Goal: Task Accomplishment & Management: Use online tool/utility

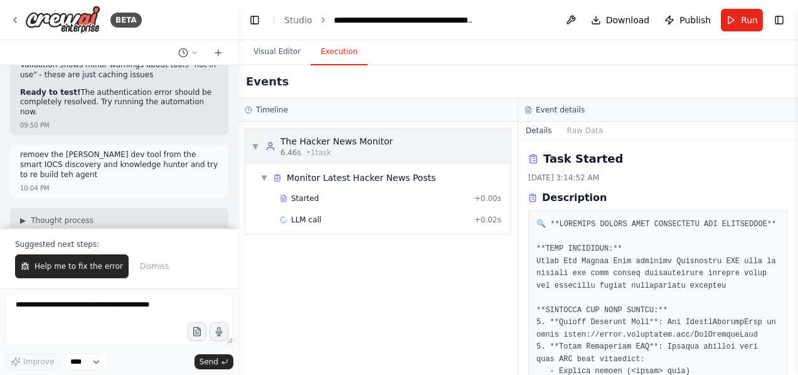
click at [419, 149] on div "Events Timeline ▼ The Hacker News Monitor 6.46s • 1 task ▼ Monitor Latest Hacke…" at bounding box center [518, 219] width 560 height 309
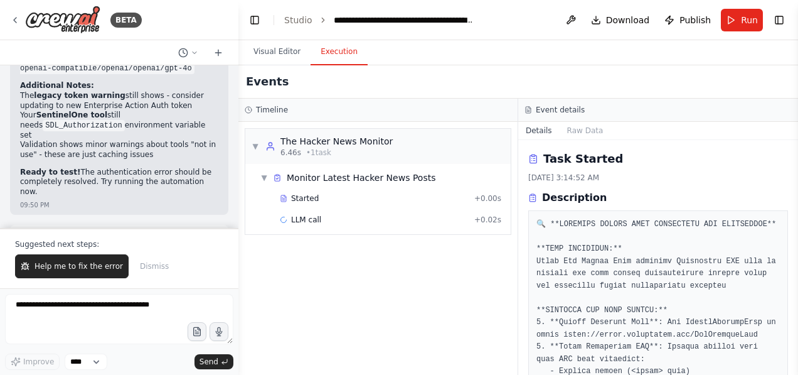
scroll to position [38792, 0]
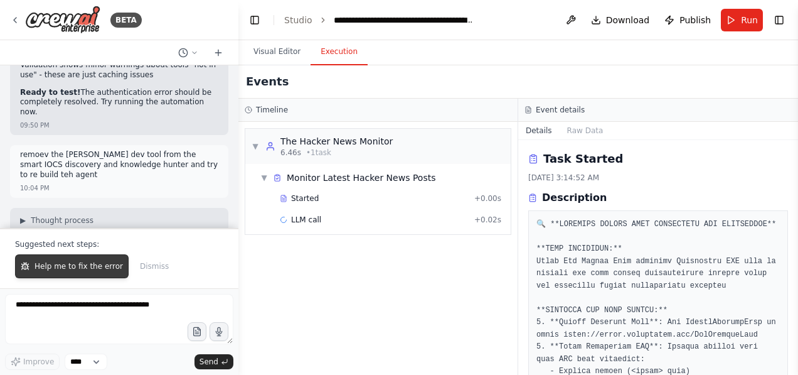
click at [82, 271] on span "Help me to fix the error" at bounding box center [79, 266] width 88 height 10
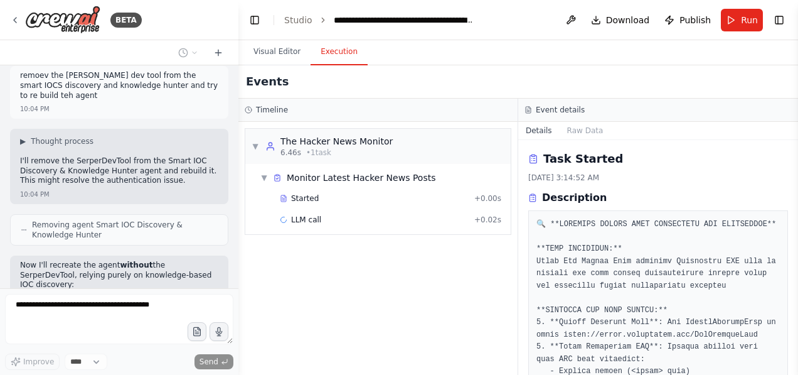
scroll to position [38881, 0]
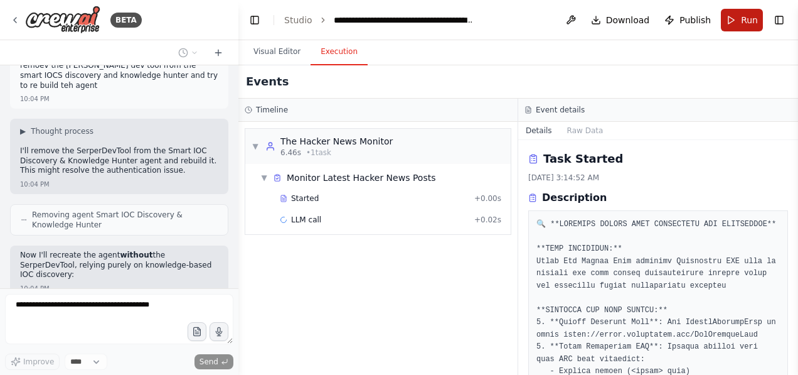
click at [735, 21] on button "Run" at bounding box center [742, 20] width 42 height 23
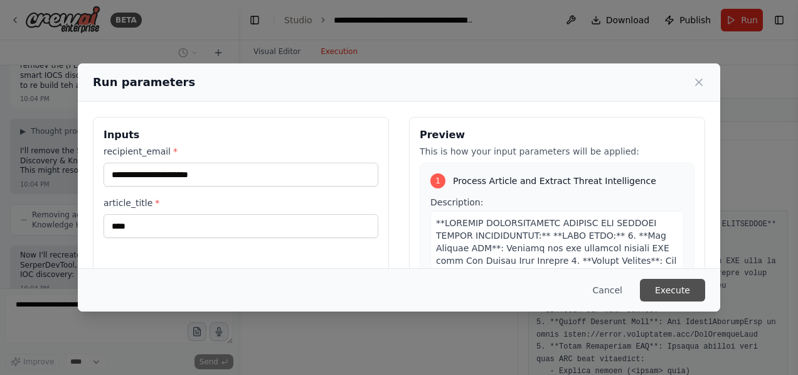
click at [675, 289] on button "Execute" at bounding box center [672, 290] width 65 height 23
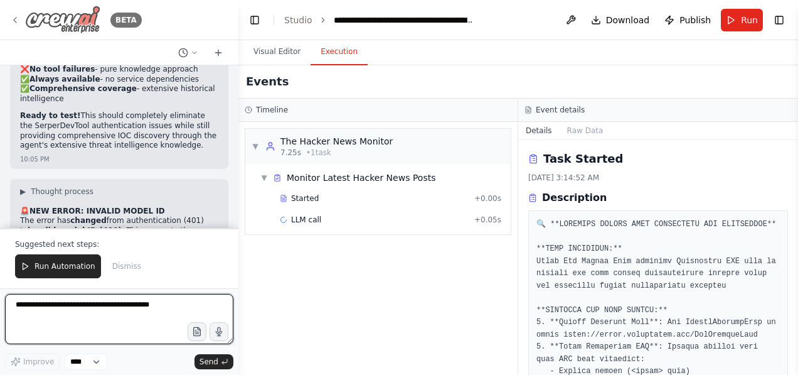
scroll to position [39643, 0]
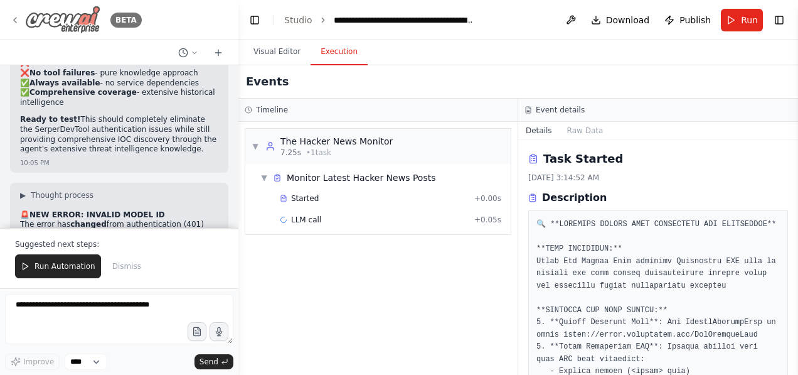
click at [18, 14] on div "BETA" at bounding box center [76, 20] width 132 height 28
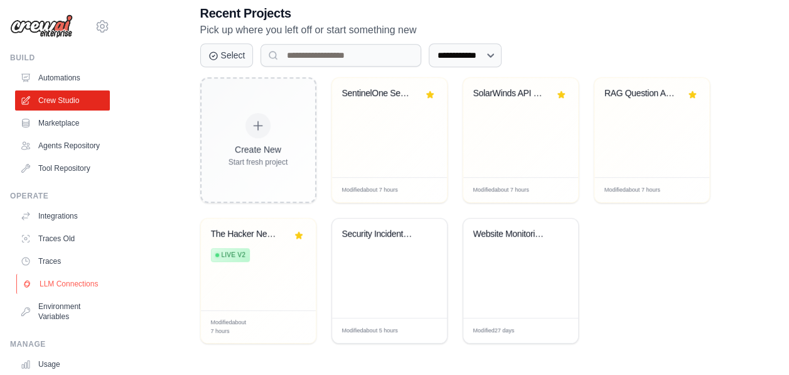
click at [46, 294] on link "LLM Connections" at bounding box center [63, 284] width 95 height 20
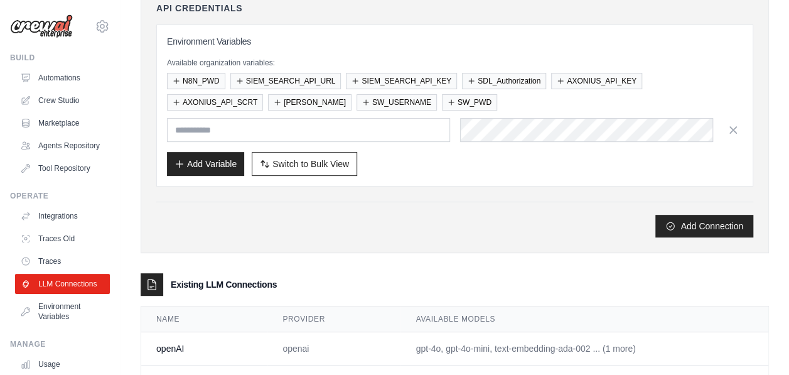
scroll to position [215, 0]
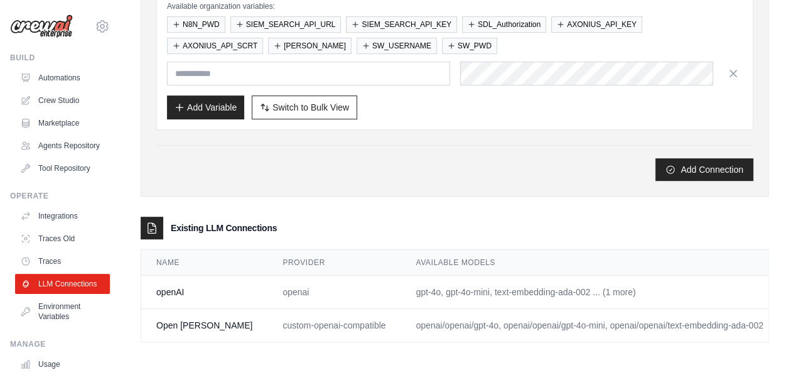
click at [793, 320] on link "Edit" at bounding box center [800, 325] width 15 height 10
